Goal: Information Seeking & Learning: Learn about a topic

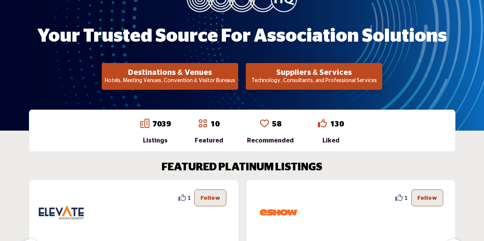
scroll to position [136, 0]
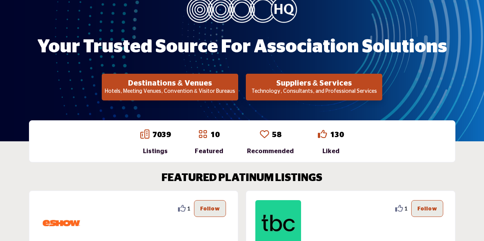
click at [300, 92] on p "Technology, Consultants, and Professional Services" at bounding box center [314, 92] width 132 height 8
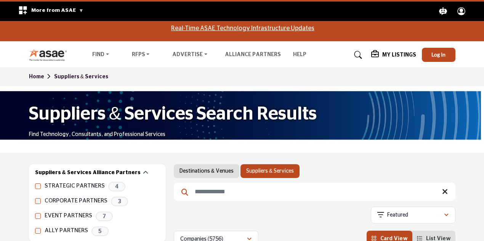
click at [305, 192] on input "Search Keyword" at bounding box center [315, 191] width 282 height 18
type input "********"
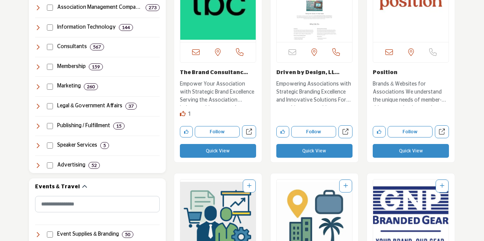
scroll to position [491, 0]
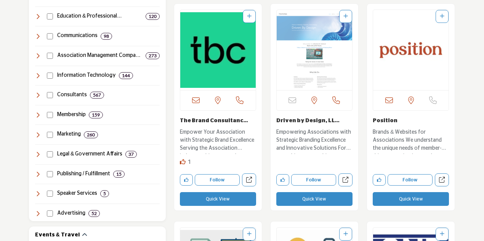
click at [212, 53] on img "Open Listing in new tab" at bounding box center [217, 50] width 75 height 80
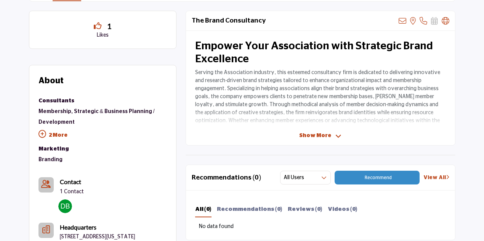
scroll to position [252, 0]
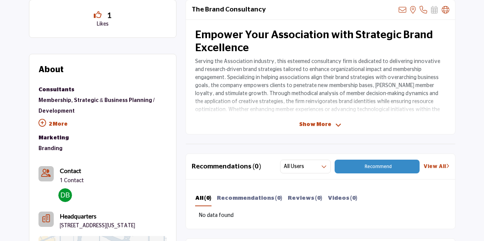
click at [321, 126] on span "Show More" at bounding box center [315, 124] width 32 height 8
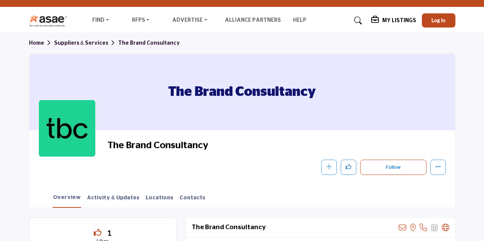
scroll to position [0, 0]
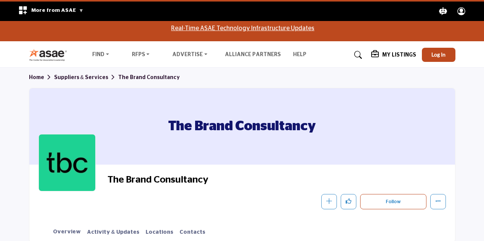
click at [79, 78] on link "Suppliers & Services" at bounding box center [86, 77] width 64 height 5
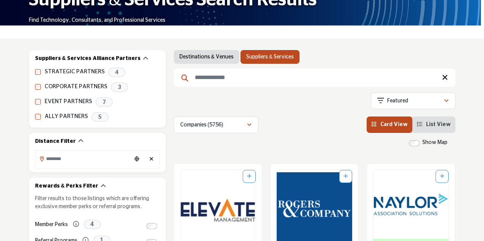
scroll to position [120, 0]
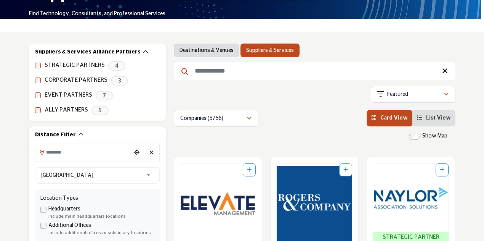
click at [105, 158] on input "Search Location" at bounding box center [83, 151] width 96 height 15
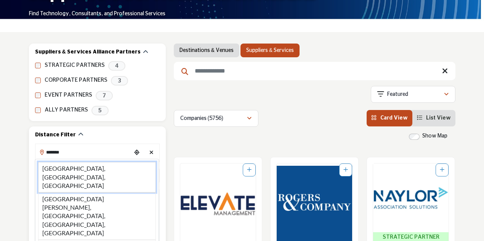
click at [92, 166] on li "Chicago, IL, USA" at bounding box center [97, 177] width 118 height 30
type input "**********"
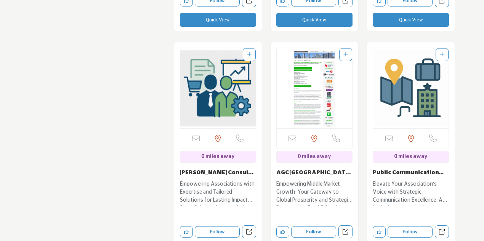
scroll to position [3261, 0]
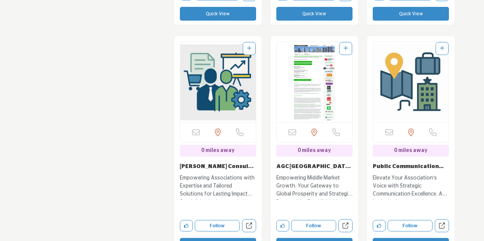
click at [400, 92] on img "Open Listing in new tab" at bounding box center [410, 82] width 75 height 80
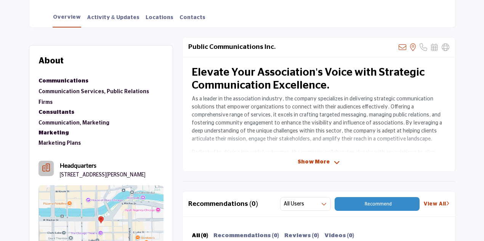
scroll to position [221, 0]
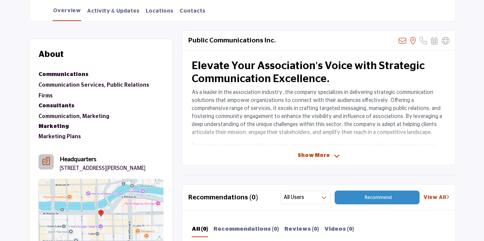
click at [309, 157] on span "Show More" at bounding box center [314, 155] width 32 height 8
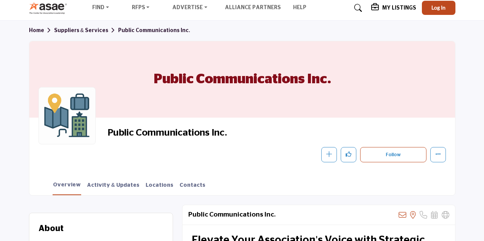
scroll to position [26, 0]
